Goal: Check status: Check status

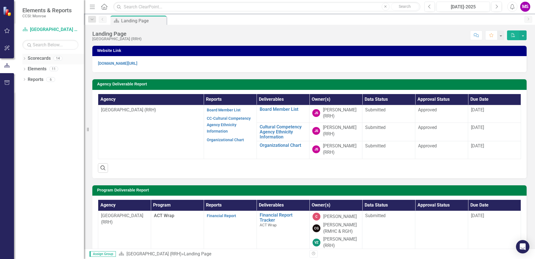
click at [25, 60] on icon "Dropdown" at bounding box center [24, 59] width 4 height 3
click at [26, 68] on icon "Dropdown" at bounding box center [27, 68] width 4 height 3
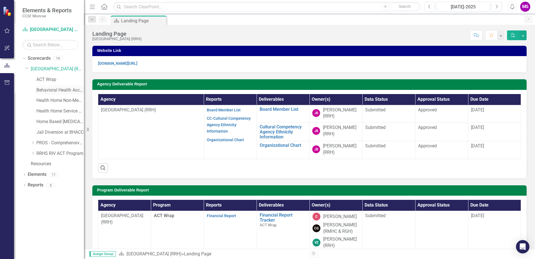
click at [64, 90] on link "Behavioral Health Access and Crisis Center (BHACC)" at bounding box center [60, 90] width 48 height 6
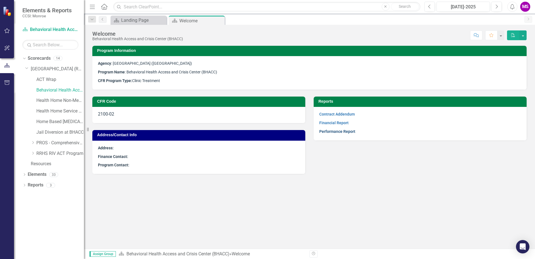
click at [336, 131] on link "Performance Report" at bounding box center [337, 131] width 36 height 4
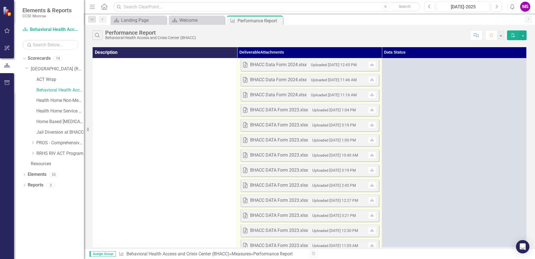
scroll to position [317, 0]
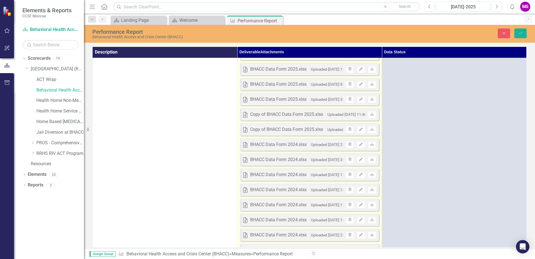
scroll to position [0, 0]
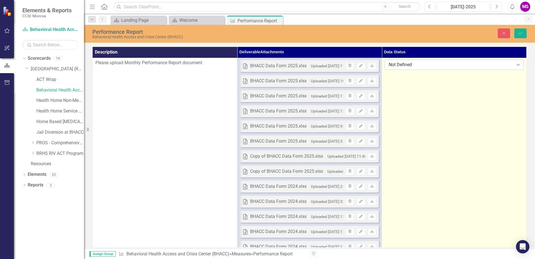
click at [516, 64] on icon "Expand" at bounding box center [518, 65] width 6 height 4
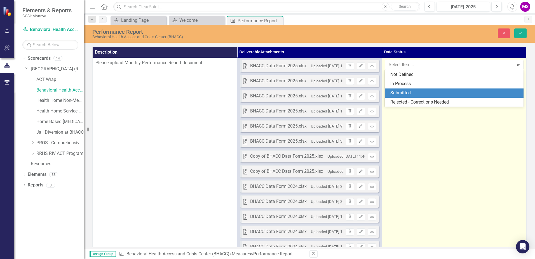
click at [398, 94] on div "Submitted" at bounding box center [455, 93] width 130 height 6
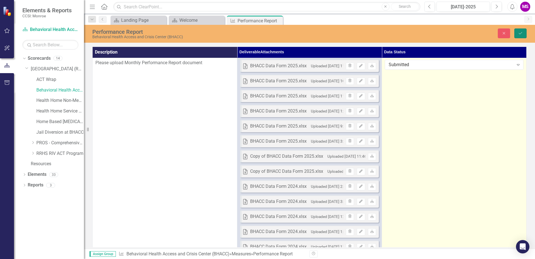
click at [520, 32] on icon "Save" at bounding box center [520, 33] width 5 height 4
